Goal: Find specific page/section: Find specific page/section

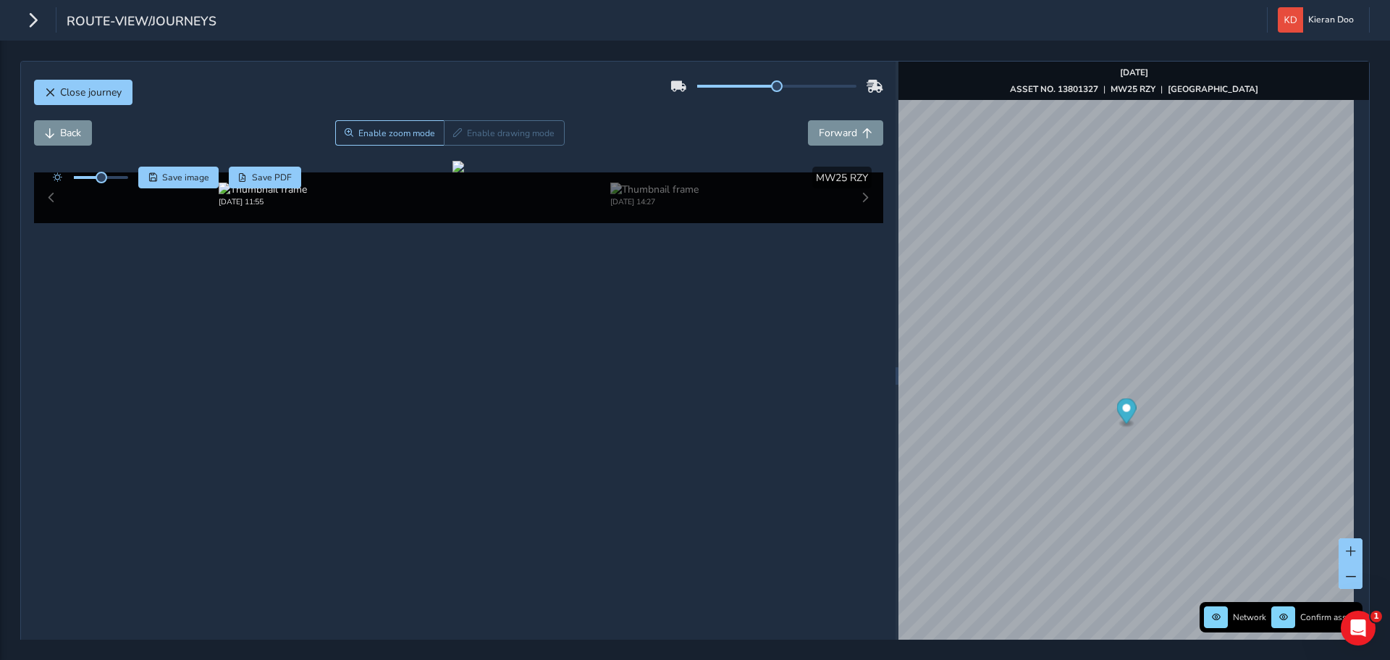
click at [464, 172] on div at bounding box center [459, 167] width 12 height 12
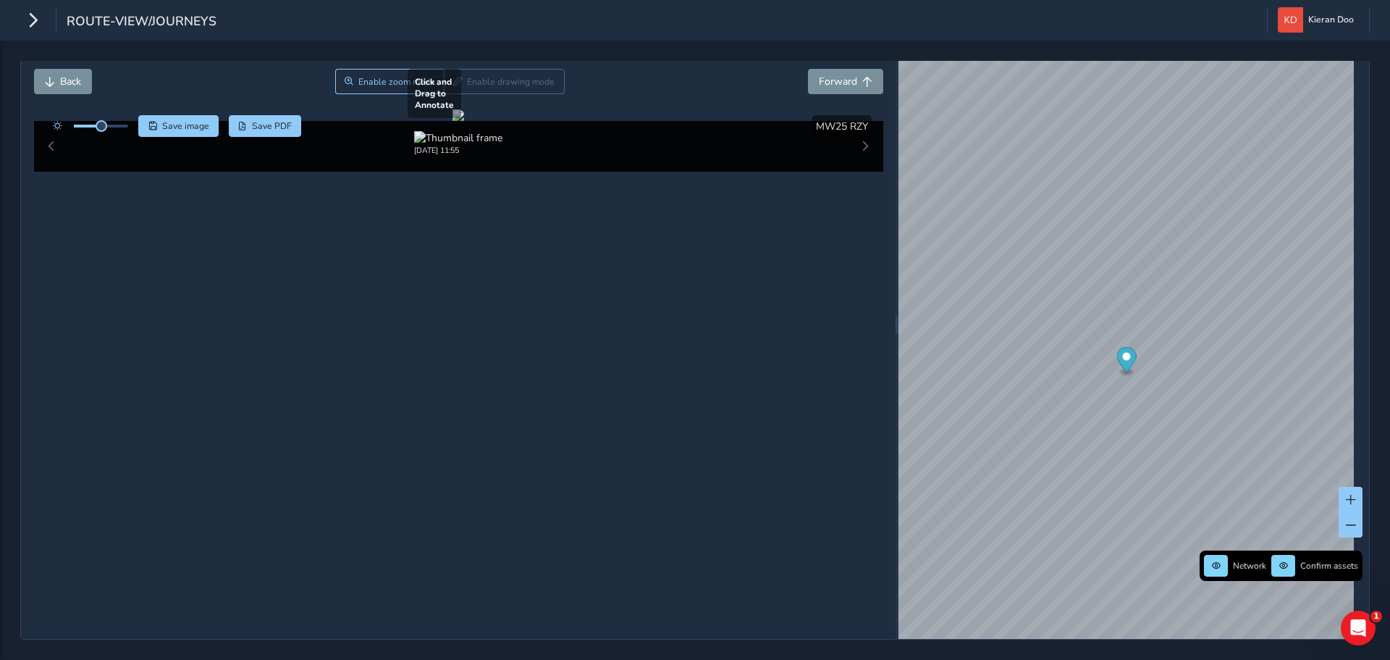
click at [464, 121] on div at bounding box center [459, 115] width 12 height 12
